Goal: Task Accomplishment & Management: Complete application form

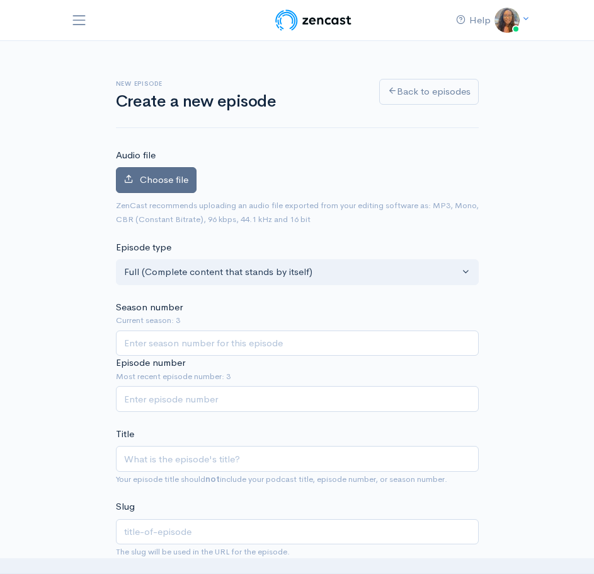
click at [170, 177] on span "Choose file" at bounding box center [164, 179] width 49 height 12
click at [0, 0] on input "Choose file" at bounding box center [0, 0] width 0 height 0
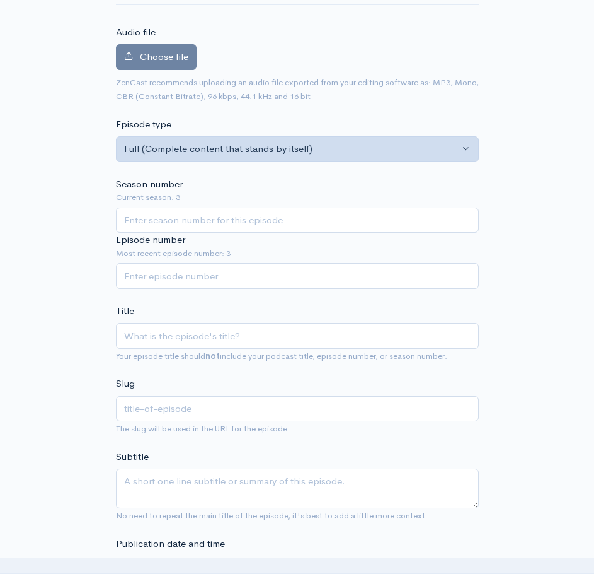
scroll to position [126, 0]
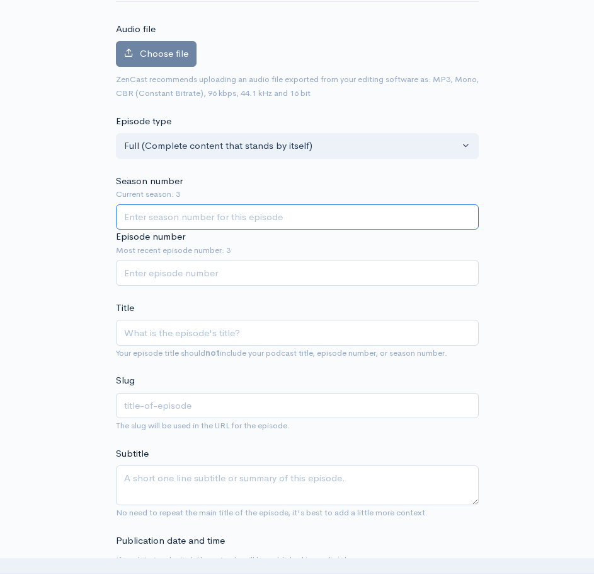
click at [206, 214] on input "Season number" at bounding box center [297, 217] width 363 height 26
type input "3"
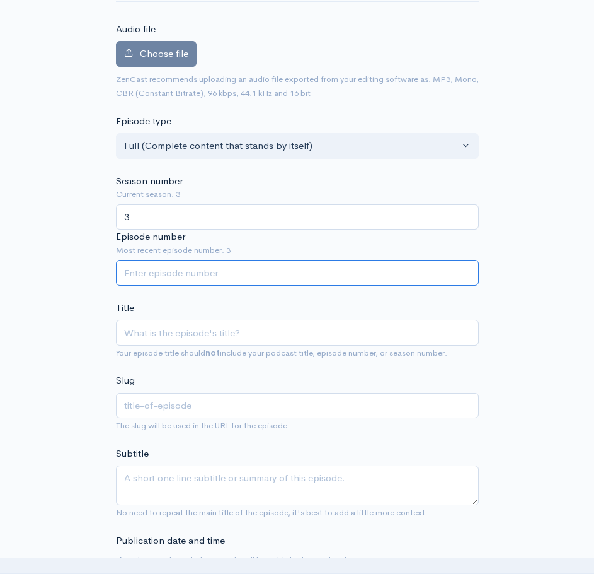
click at [219, 272] on input "Episode number" at bounding box center [297, 273] width 363 height 26
type input "4"
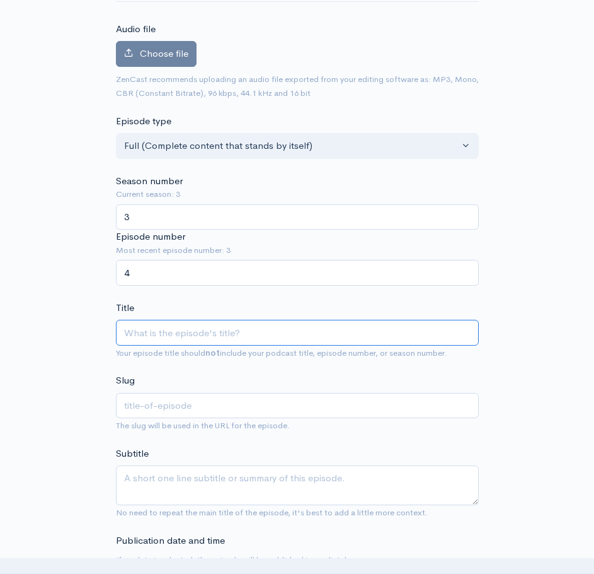
click at [212, 333] on input "Title" at bounding box center [297, 333] width 363 height 26
click at [161, 335] on input "Title" at bounding box center [297, 333] width 363 height 26
paste input "Tilé and Olly Meets: [PERSON_NAME]"
type input "Tilé and Olly Meets: [PERSON_NAME]"
type input "tile-and-olly-meets-shaun-chng"
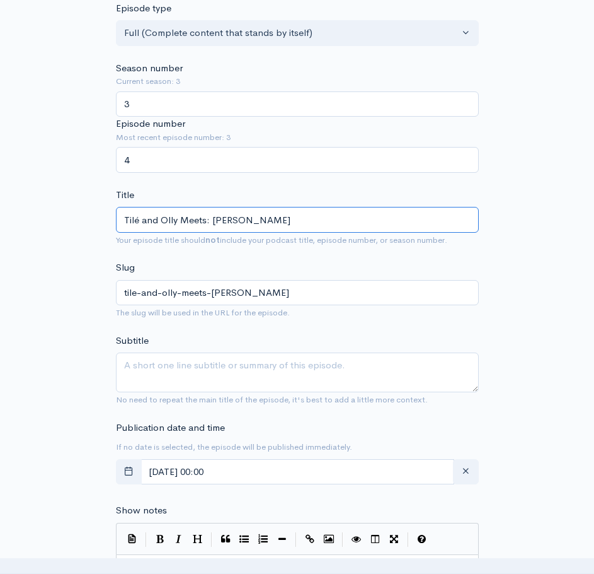
scroll to position [252, 0]
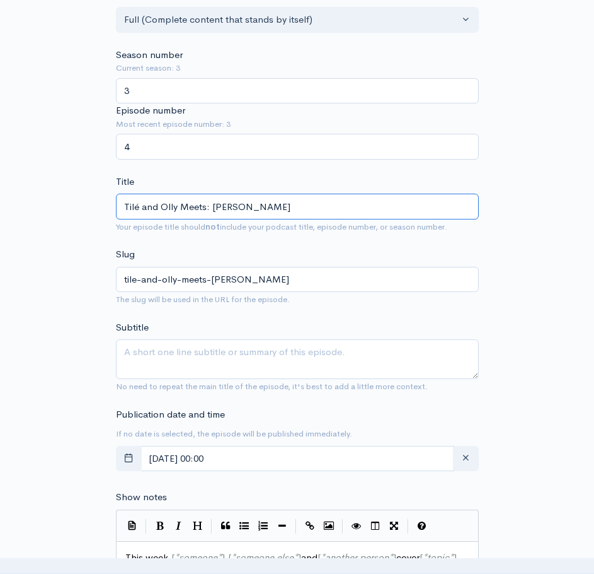
type input "Tilé and Olly Meets: [PERSON_NAME]"
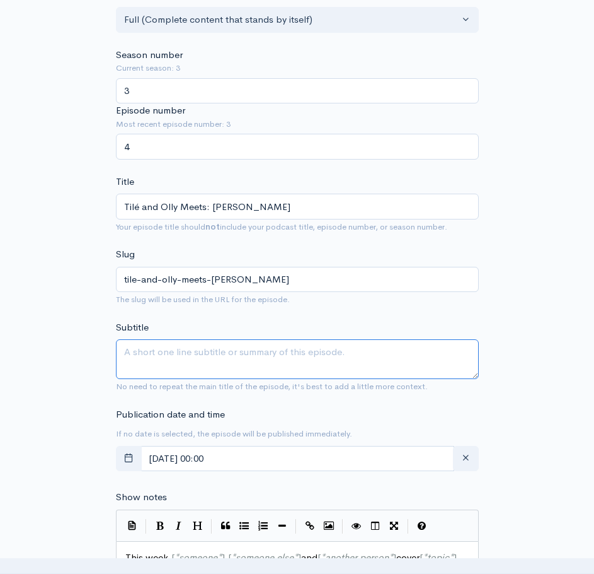
click at [229, 357] on textarea "Subtitle" at bounding box center [297, 359] width 363 height 40
type textarea "S"
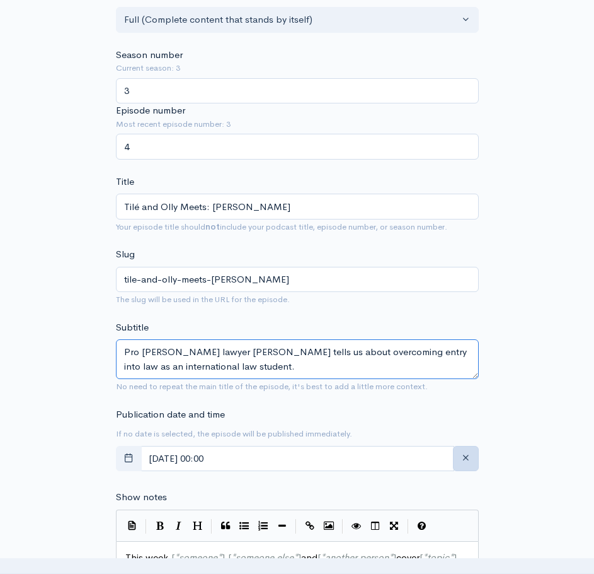
type textarea "Pro Bono lawyer Shaun Chng tells us about overcoming entry into law as an inter…"
click at [462, 457] on icon "button" at bounding box center [465, 457] width 9 height 9
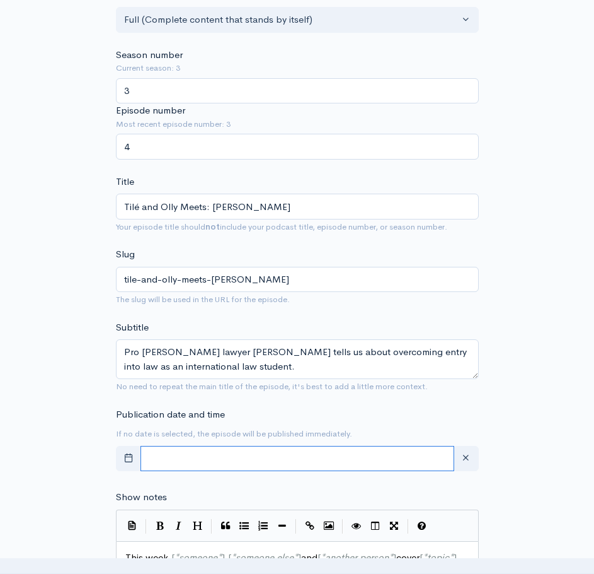
click at [408, 460] on input "text" at bounding box center [298, 459] width 314 height 26
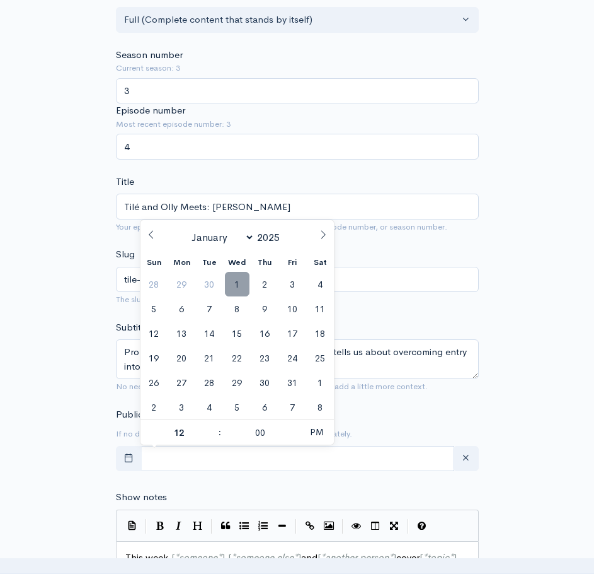
click at [236, 281] on span "1" at bounding box center [237, 284] width 25 height 25
click at [216, 437] on span at bounding box center [213, 438] width 9 height 13
type input "October, 01 2025 11:00"
type input "11"
click at [216, 437] on span at bounding box center [213, 438] width 9 height 13
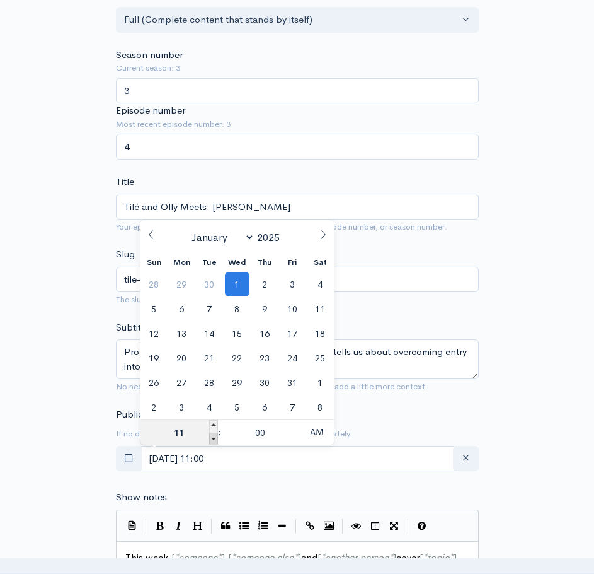
type input "October, 01 2025 10:00"
type input "10"
click at [216, 437] on span at bounding box center [213, 438] width 9 height 13
type input "October, 01 2025 09:00"
type input "09"
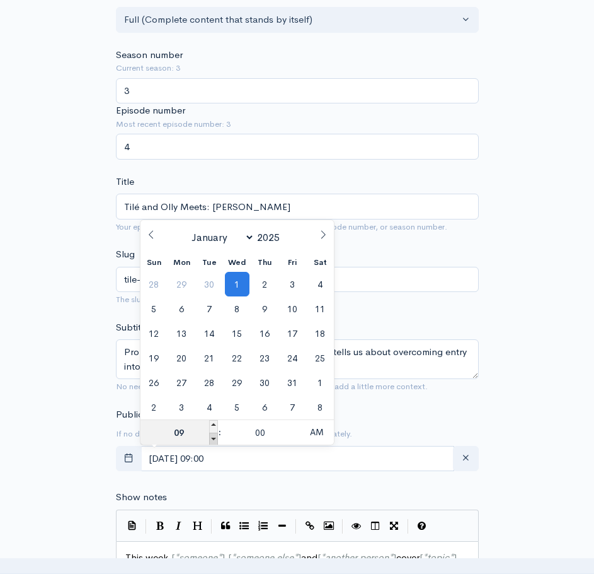
click at [216, 437] on span at bounding box center [213, 438] width 9 height 13
type input "October, 01 2025 08:00"
type input "08"
click at [216, 437] on span at bounding box center [213, 438] width 9 height 13
type input "October, 01 2025 07:00"
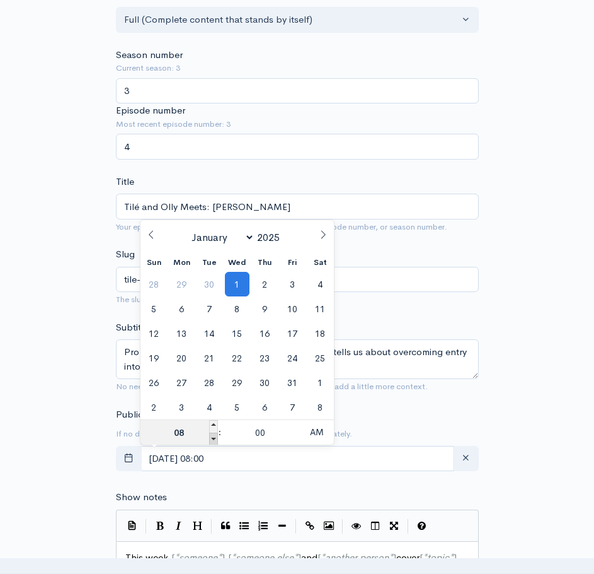
type input "07"
click at [212, 421] on span at bounding box center [213, 426] width 9 height 13
type input "October, 01 2025 08:00"
type input "08"
click at [580, 468] on div "New episode Create a new episode Back to episodes Audio file Choose file 0 ZenC…" at bounding box center [297, 511] width 594 height 1444
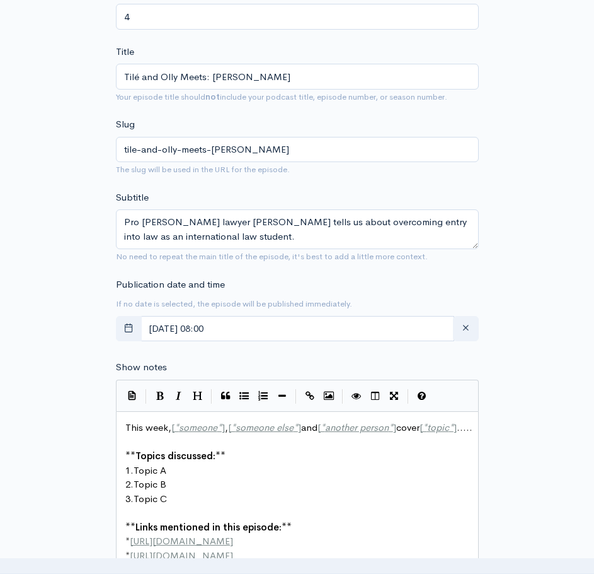
scroll to position [441, 0]
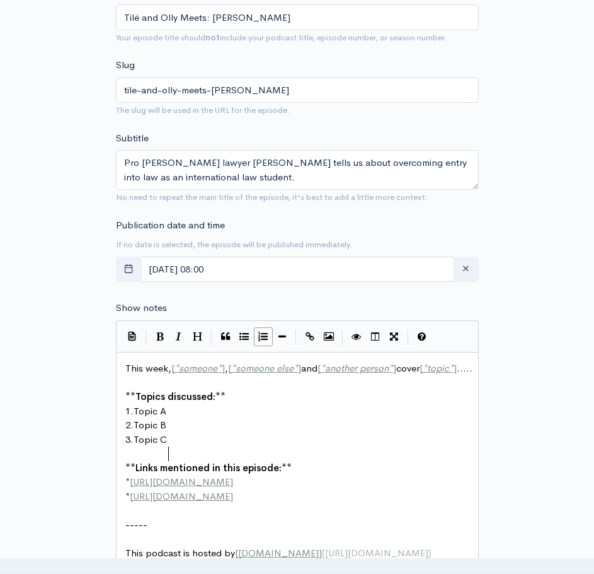
click at [307, 447] on pre "3. Topic C" at bounding box center [302, 439] width 359 height 14
type textarea "This week, [*someone*], [*someone else*] and [*another person*] cover [*topic*]…"
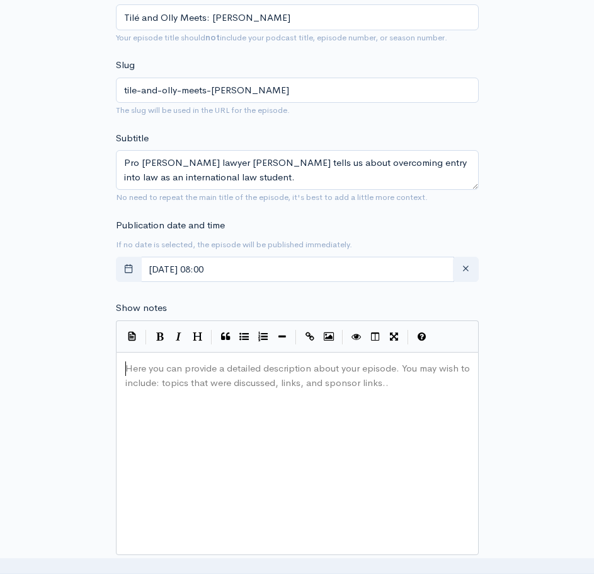
click at [177, 361] on pre "Here you can provide a detailed description about your episode. You may wish to…" at bounding box center [302, 361] width 359 height 0
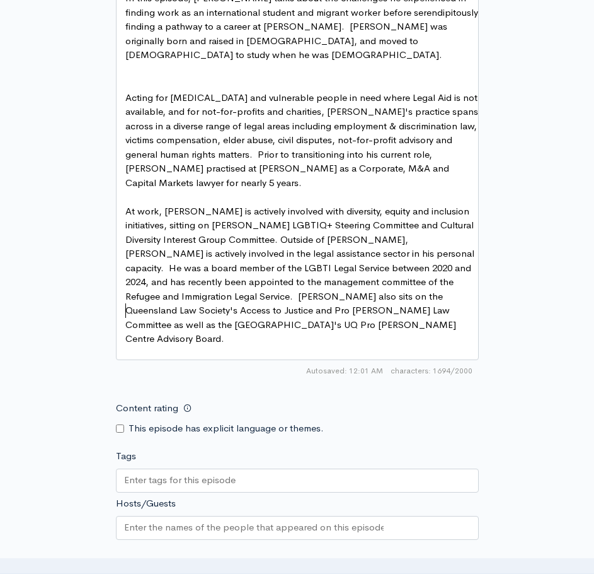
scroll to position [901, 0]
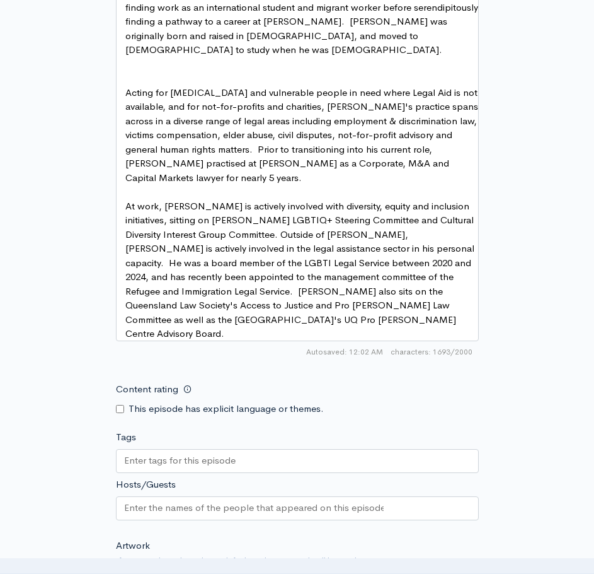
click at [162, 453] on input "Tags" at bounding box center [180, 460] width 113 height 14
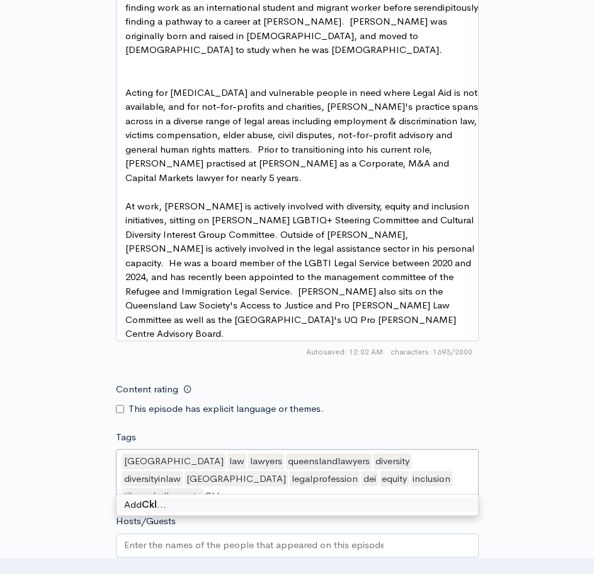
scroll to position [0, 0]
type input "Clayton Utz"
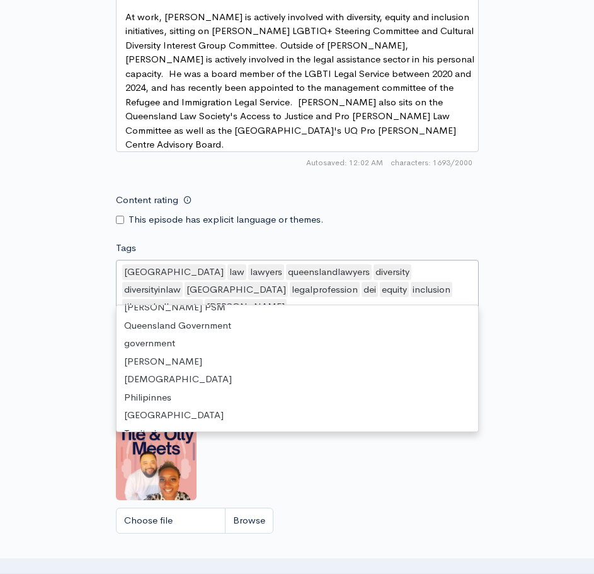
scroll to position [1443, 0]
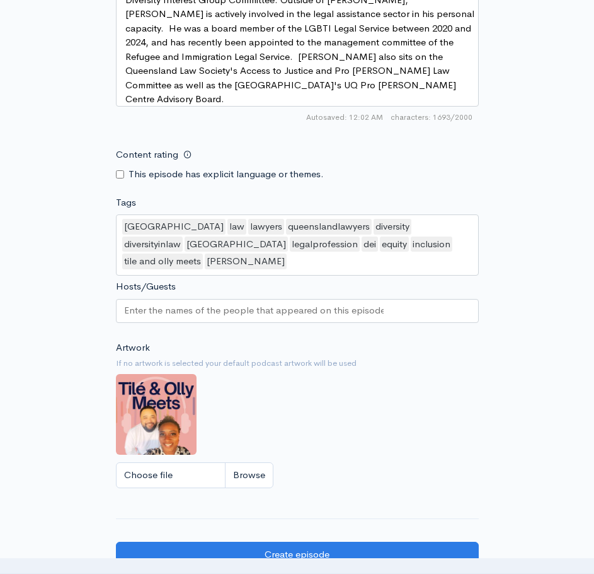
scroll to position [1099, 0]
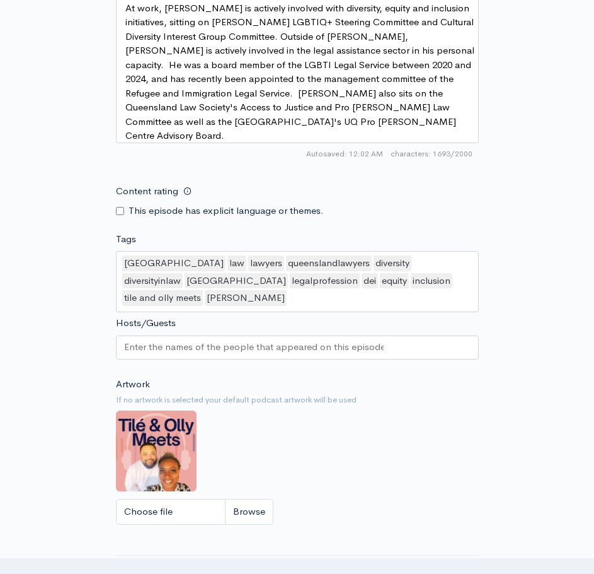
click at [258, 340] on input "Hosts/Guests" at bounding box center [254, 347] width 260 height 14
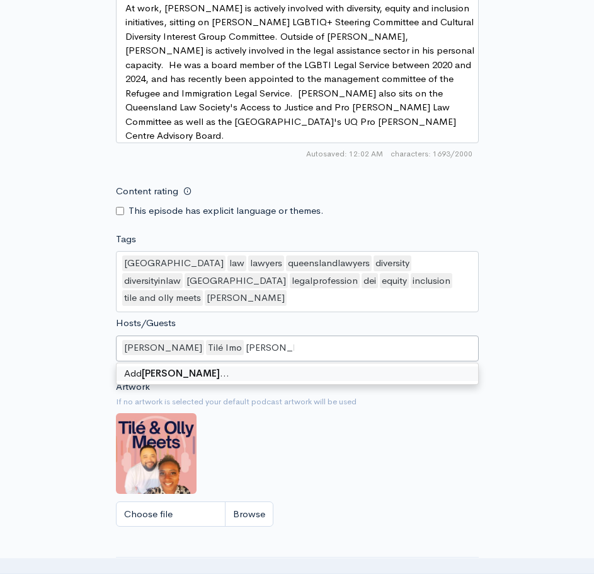
type input "Shaun Chng"
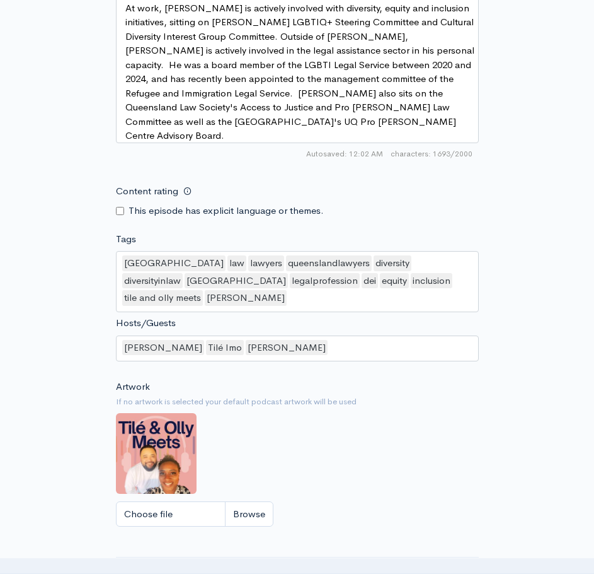
click at [255, 501] on input "Choose file" at bounding box center [195, 514] width 158 height 26
type input "C:\fakepath\ShaunCover.jpg"
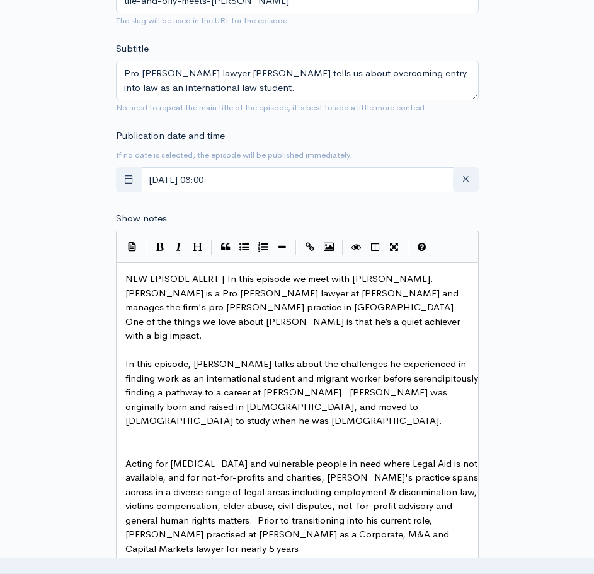
scroll to position [532, 0]
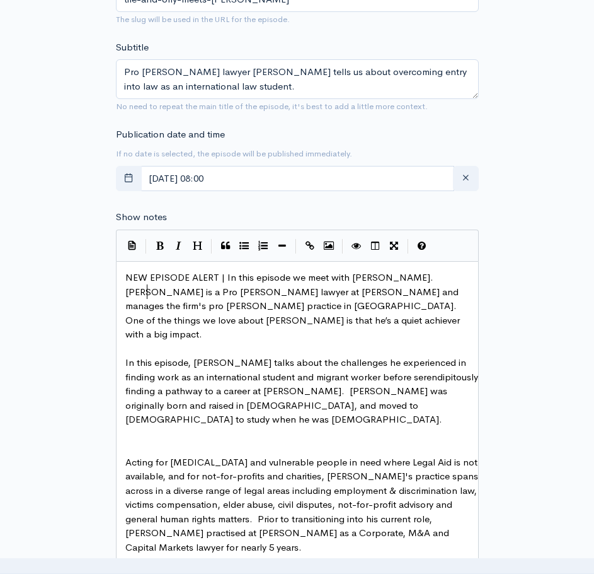
click at [148, 285] on pre "NEW EPISODE ALERT | In this episode we meet with Shaun Chng. Shaun is a Pro Bon…" at bounding box center [302, 305] width 359 height 71
type textarea "NEW EPISODE ALERT | In this episode we meet with Shaun Chng. Shaun is a Pro Bon…"
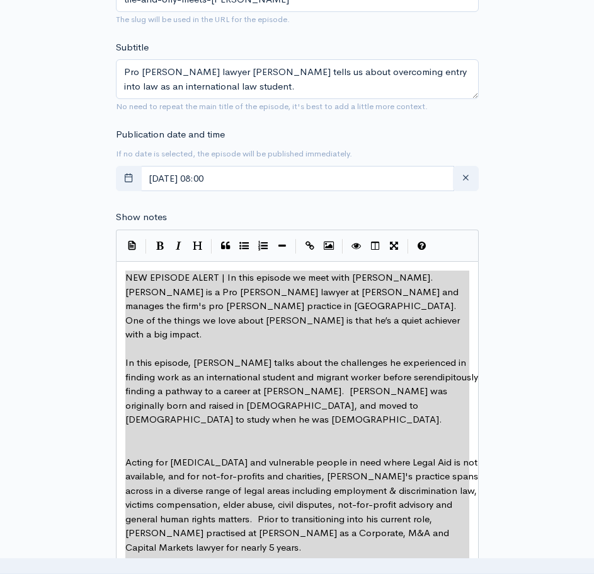
paste textarea
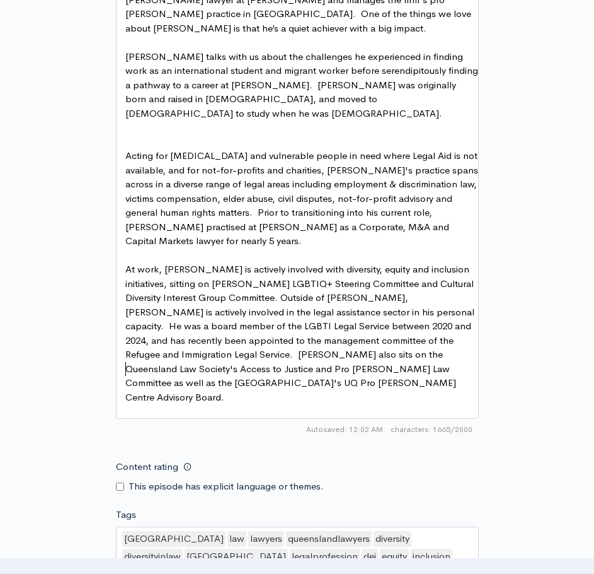
scroll to position [698, 0]
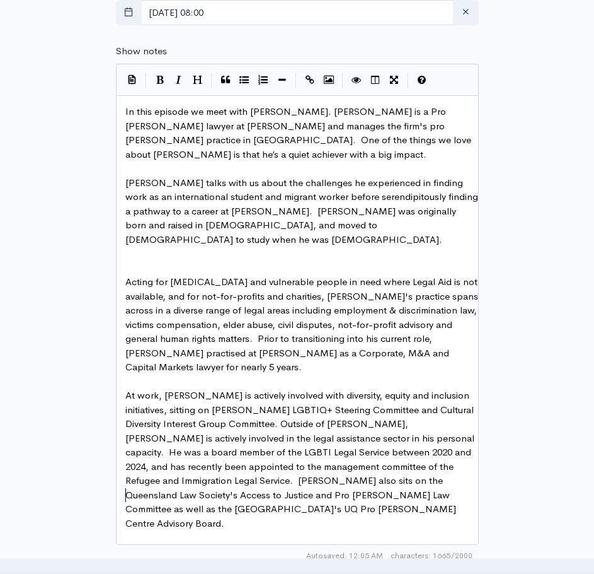
click at [202, 261] on pre "​" at bounding box center [302, 268] width 359 height 14
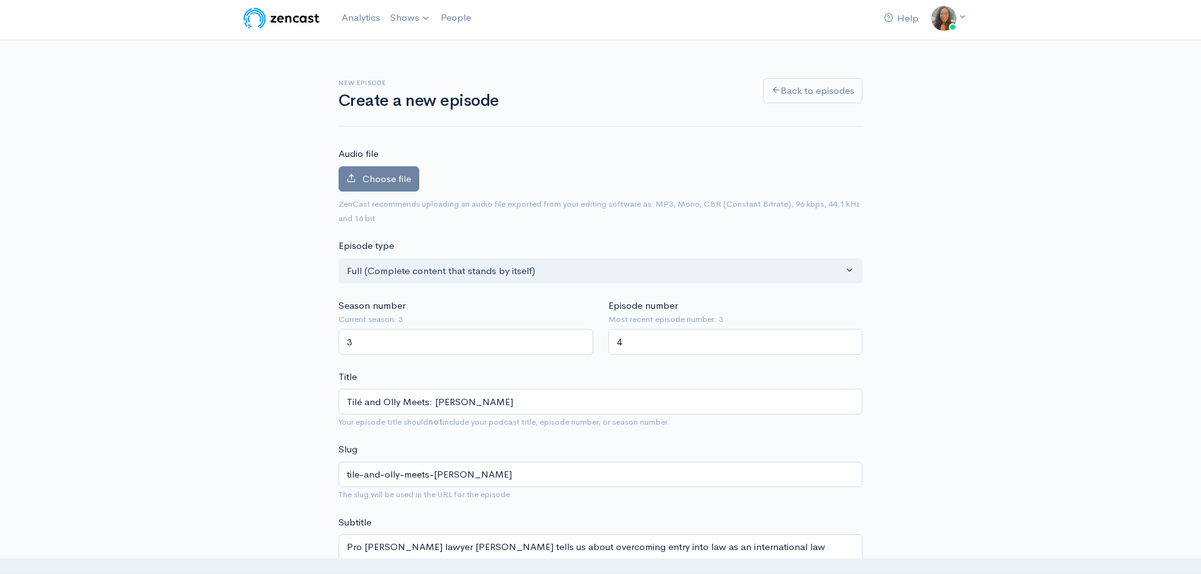
scroll to position [0, 0]
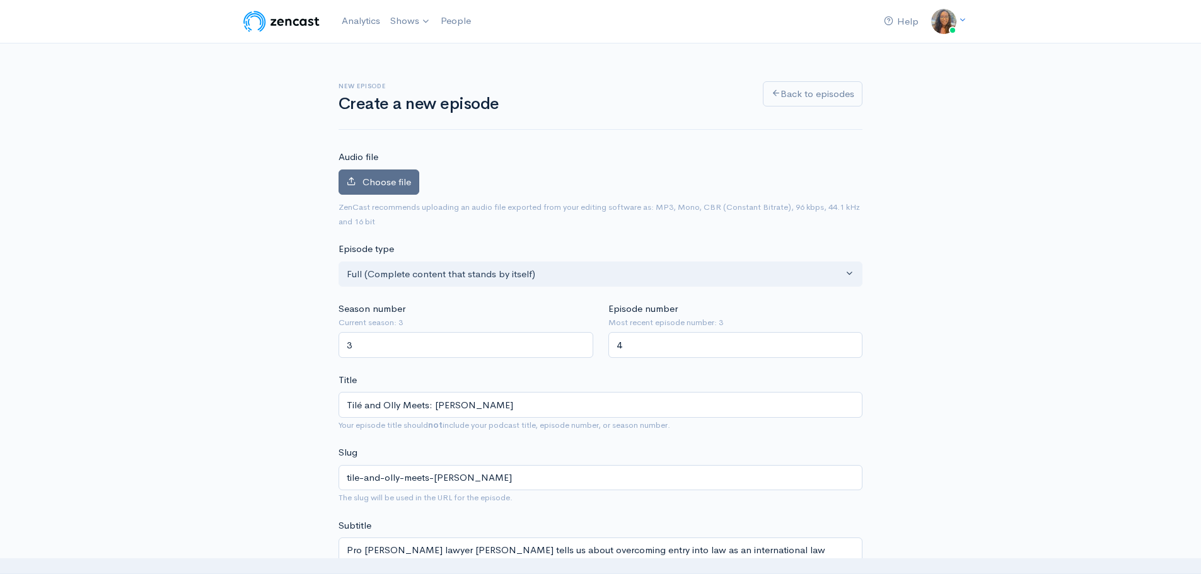
click at [387, 178] on span "Choose file" at bounding box center [386, 182] width 49 height 12
click at [0, 0] on input "Choose file" at bounding box center [0, 0] width 0 height 0
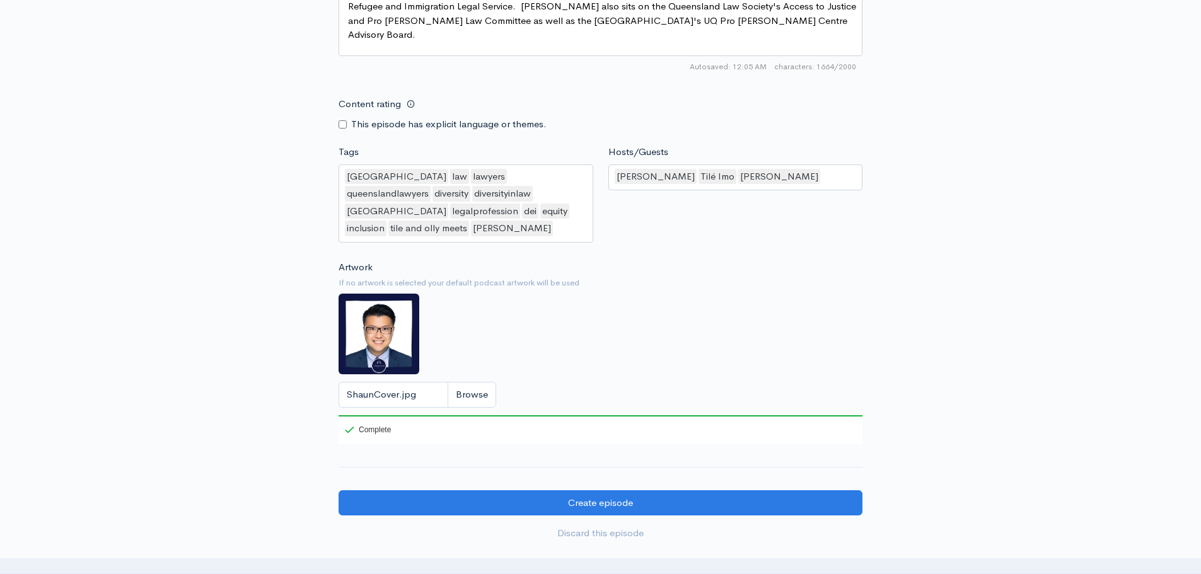
scroll to position [1191, 0]
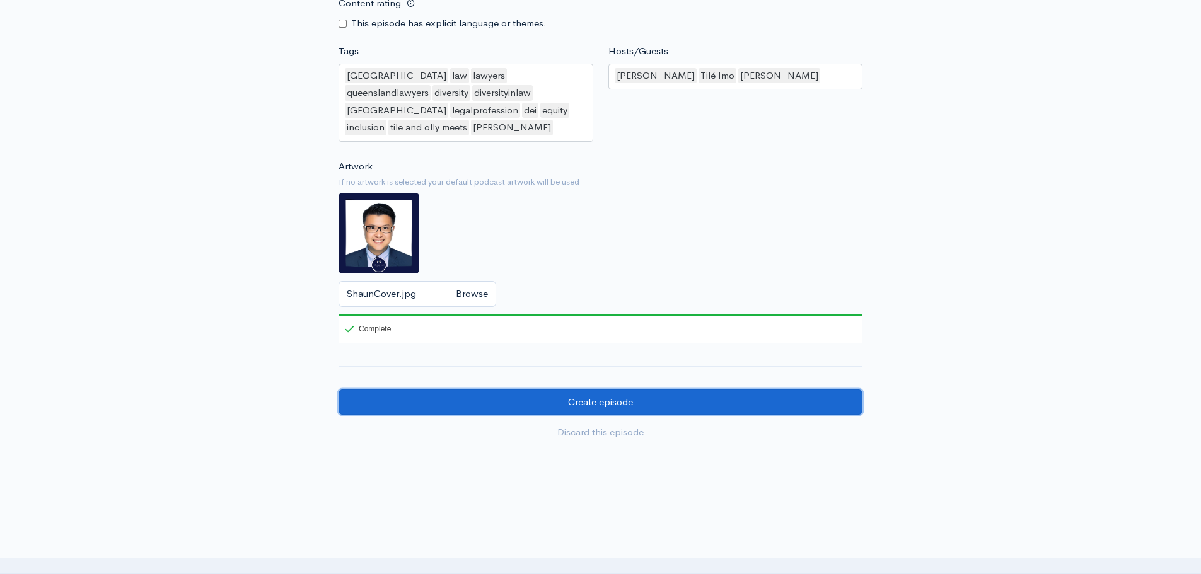
click at [594, 390] on input "Create episode" at bounding box center [601, 403] width 524 height 26
